Goal: Book appointment/travel/reservation

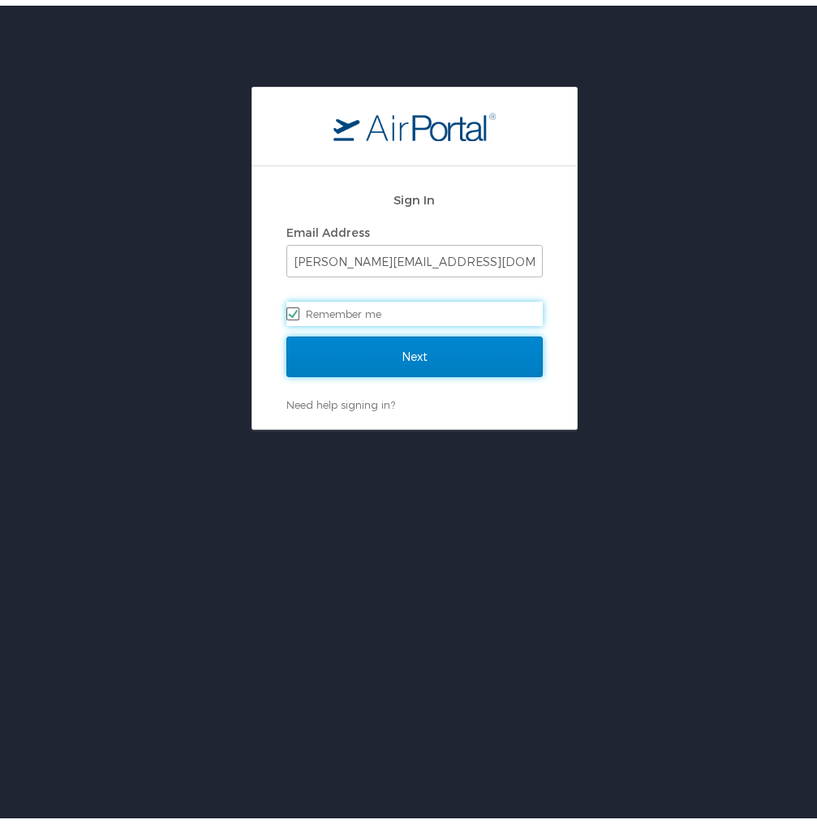
click at [375, 354] on input "Next" at bounding box center [414, 351] width 256 height 41
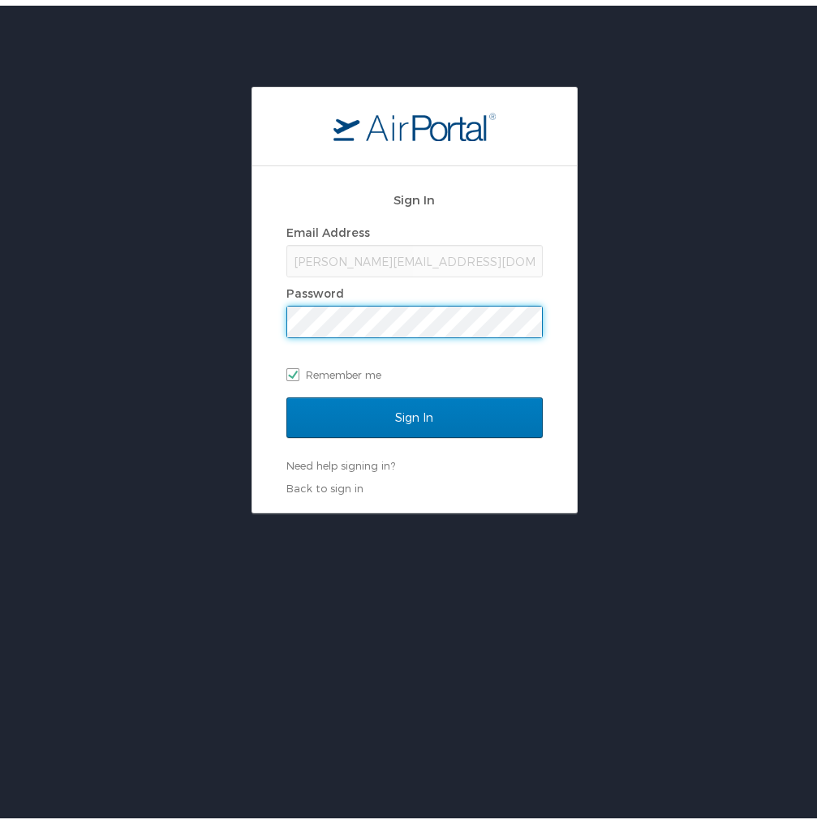
click at [286, 392] on input "Sign In" at bounding box center [414, 412] width 256 height 41
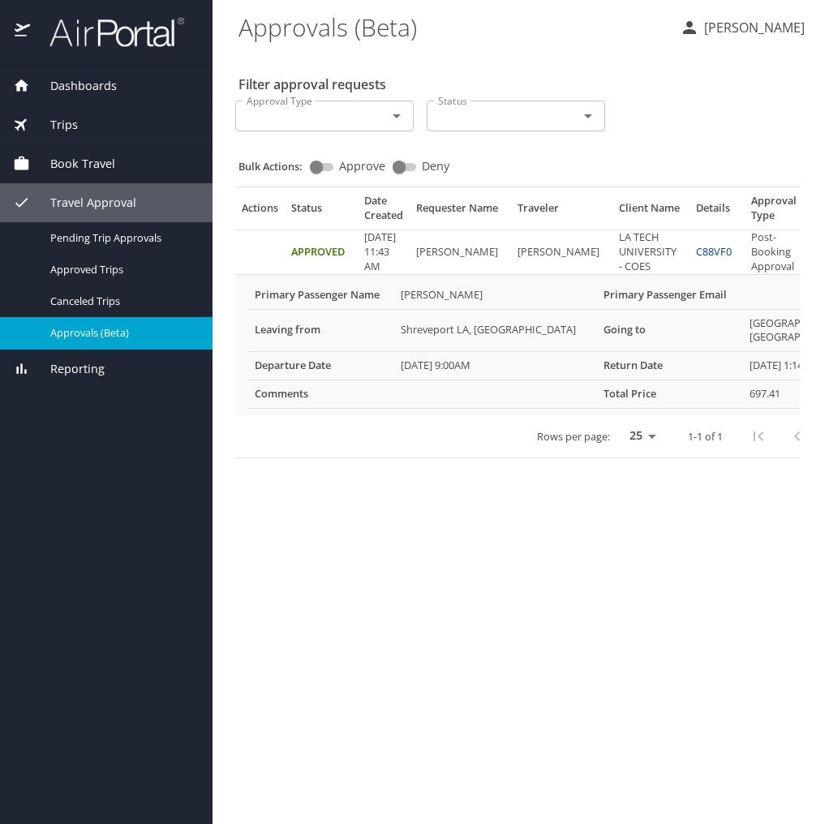
click at [100, 169] on span "Book Travel" at bounding box center [72, 164] width 85 height 18
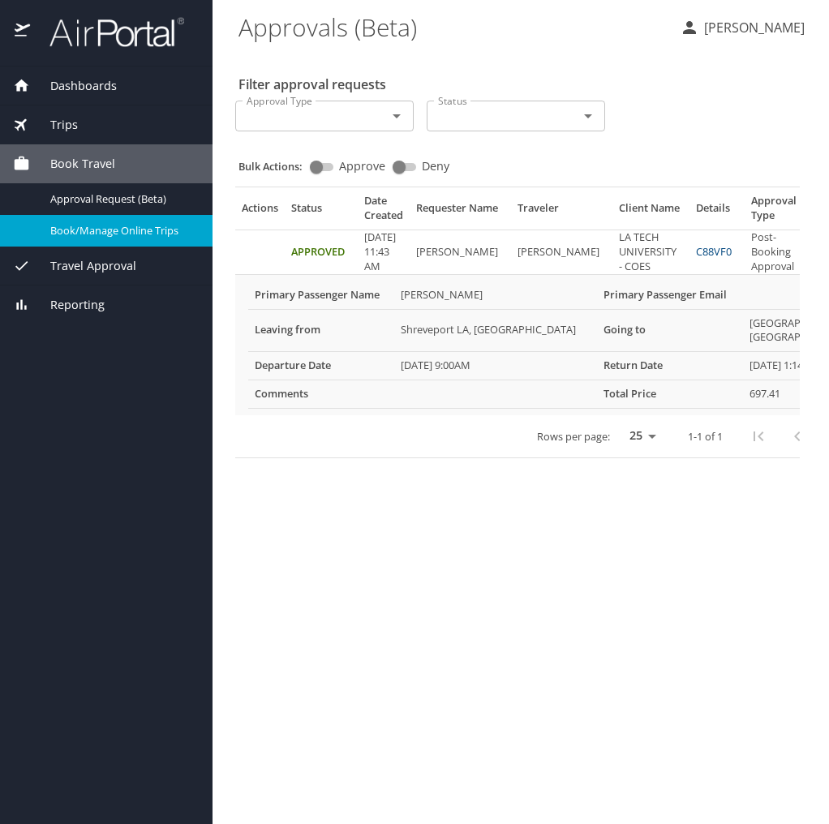
click at [138, 232] on span "Book/Manage Online Trips" at bounding box center [121, 230] width 143 height 15
